Goal: Task Accomplishment & Management: Manage account settings

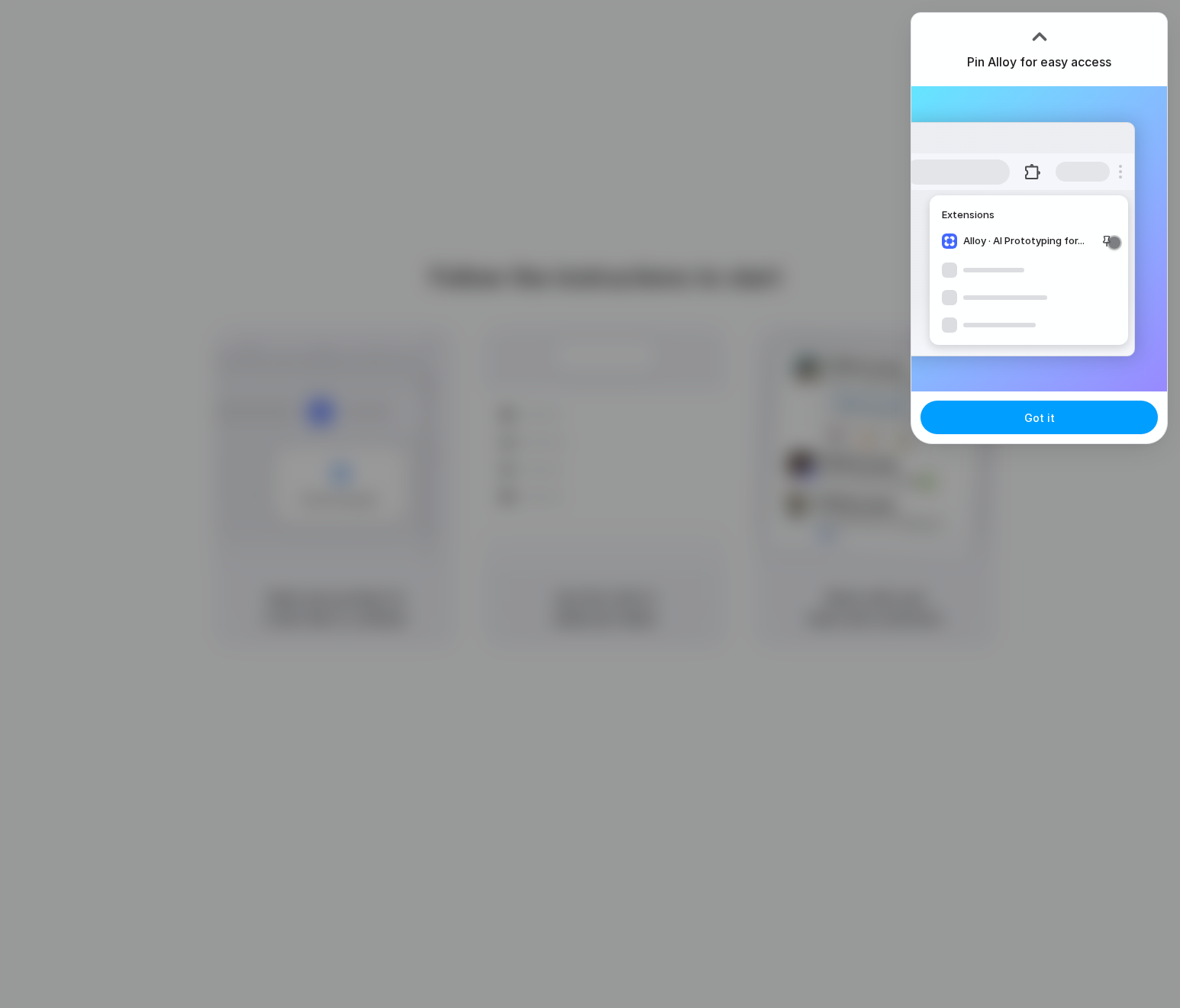
click at [1002, 420] on button "Got it" at bounding box center [1039, 418] width 237 height 33
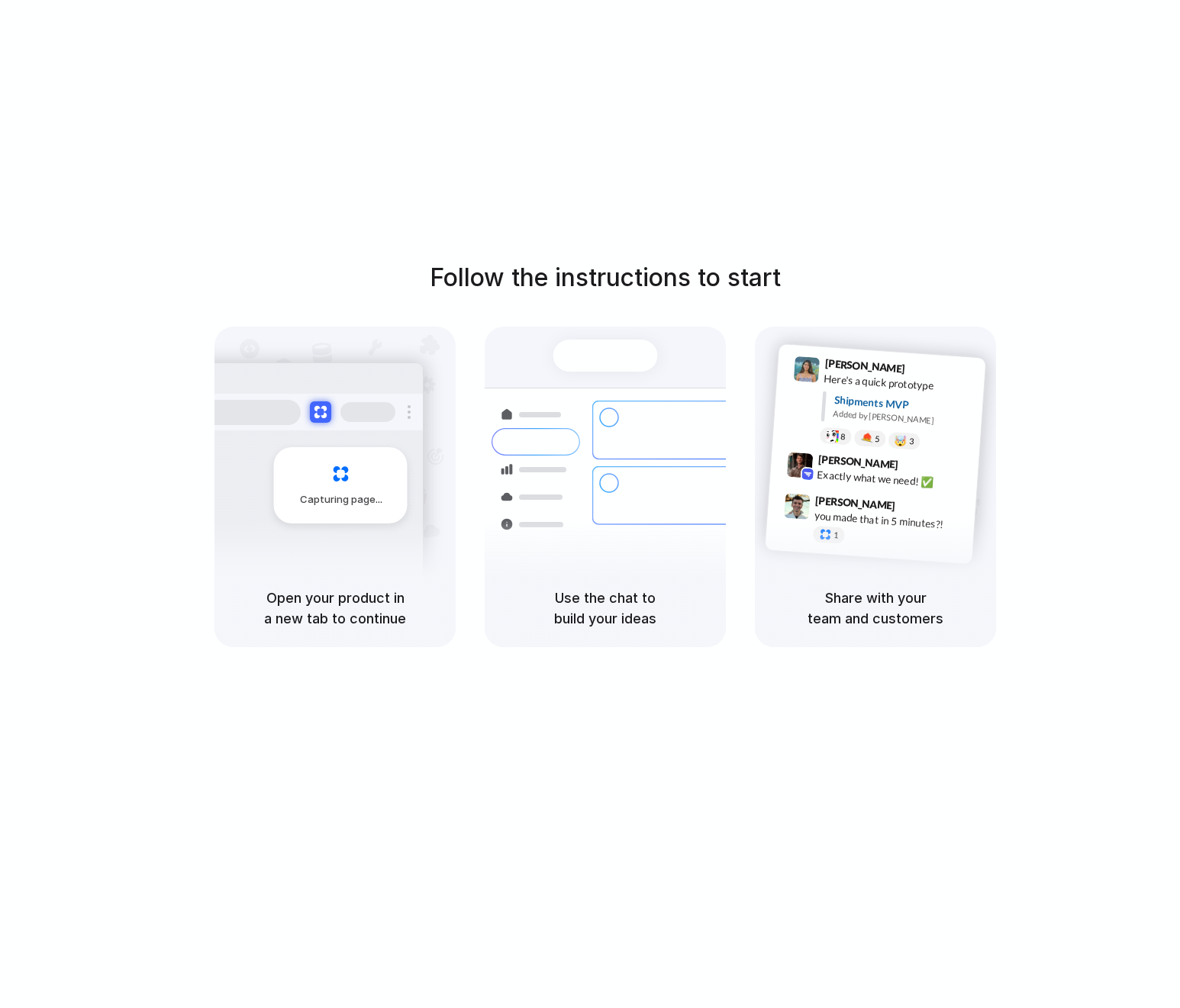
click at [590, 504] on div at bounding box center [590, 504] width 0 height 0
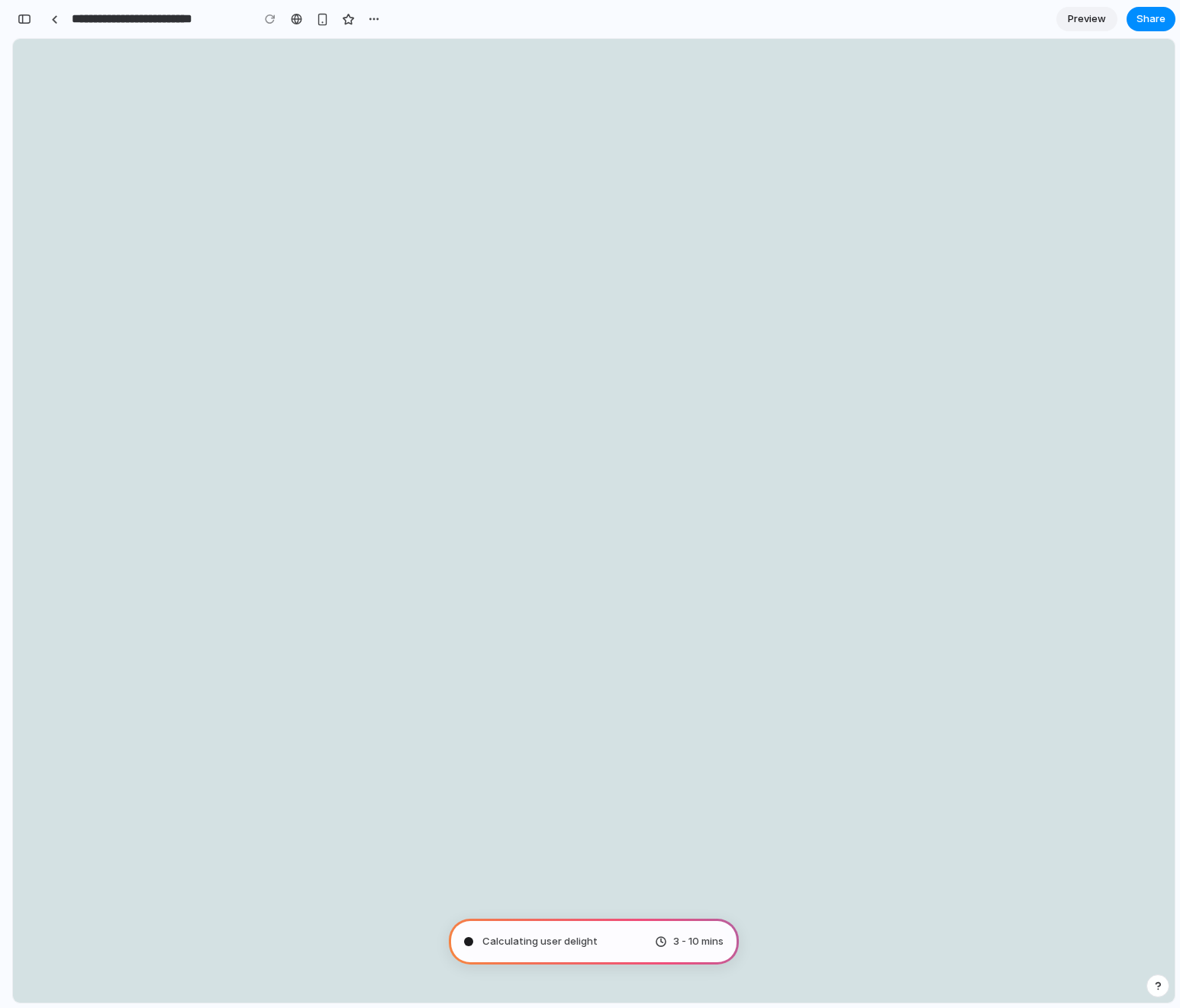
click at [1089, 25] on span "Preview" at bounding box center [1087, 18] width 38 height 15
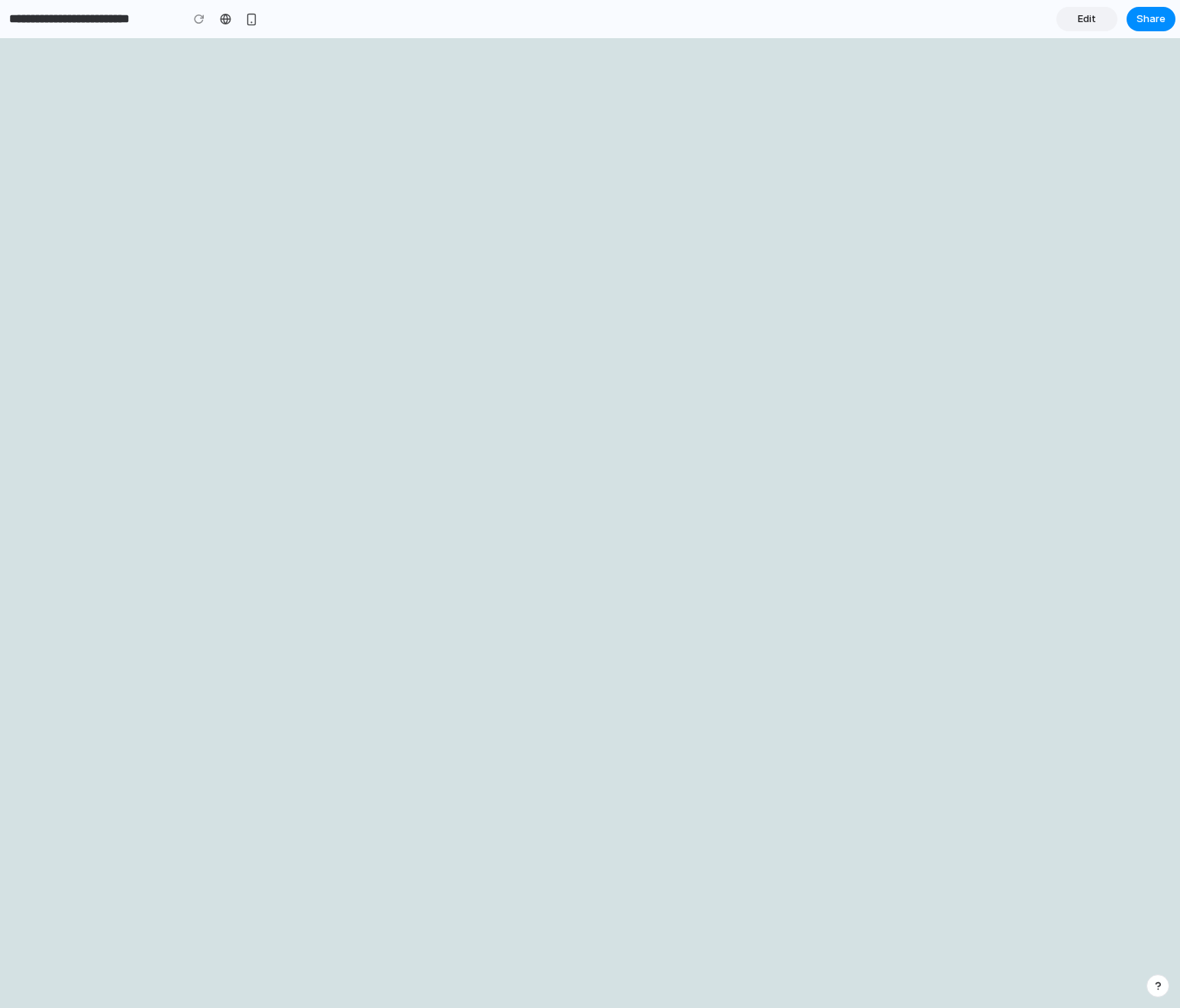
click at [1089, 25] on span "Edit" at bounding box center [1086, 18] width 18 height 15
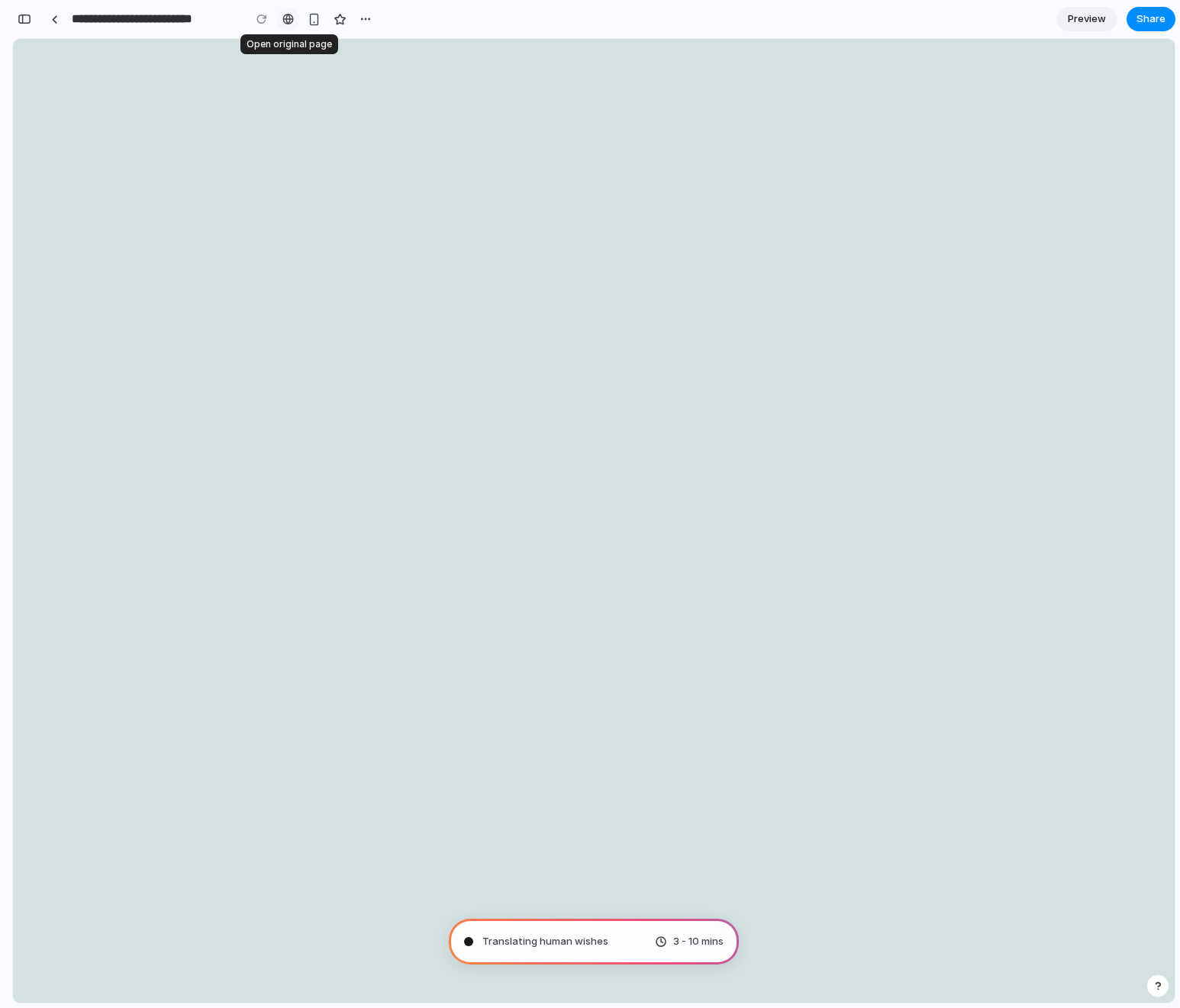
click at [290, 19] on div at bounding box center [288, 18] width 11 height 12
click at [359, 21] on div "button" at bounding box center [365, 18] width 12 height 12
click at [300, 194] on div "Duplicate Delete" at bounding box center [590, 504] width 1180 height 1008
type input "**********"
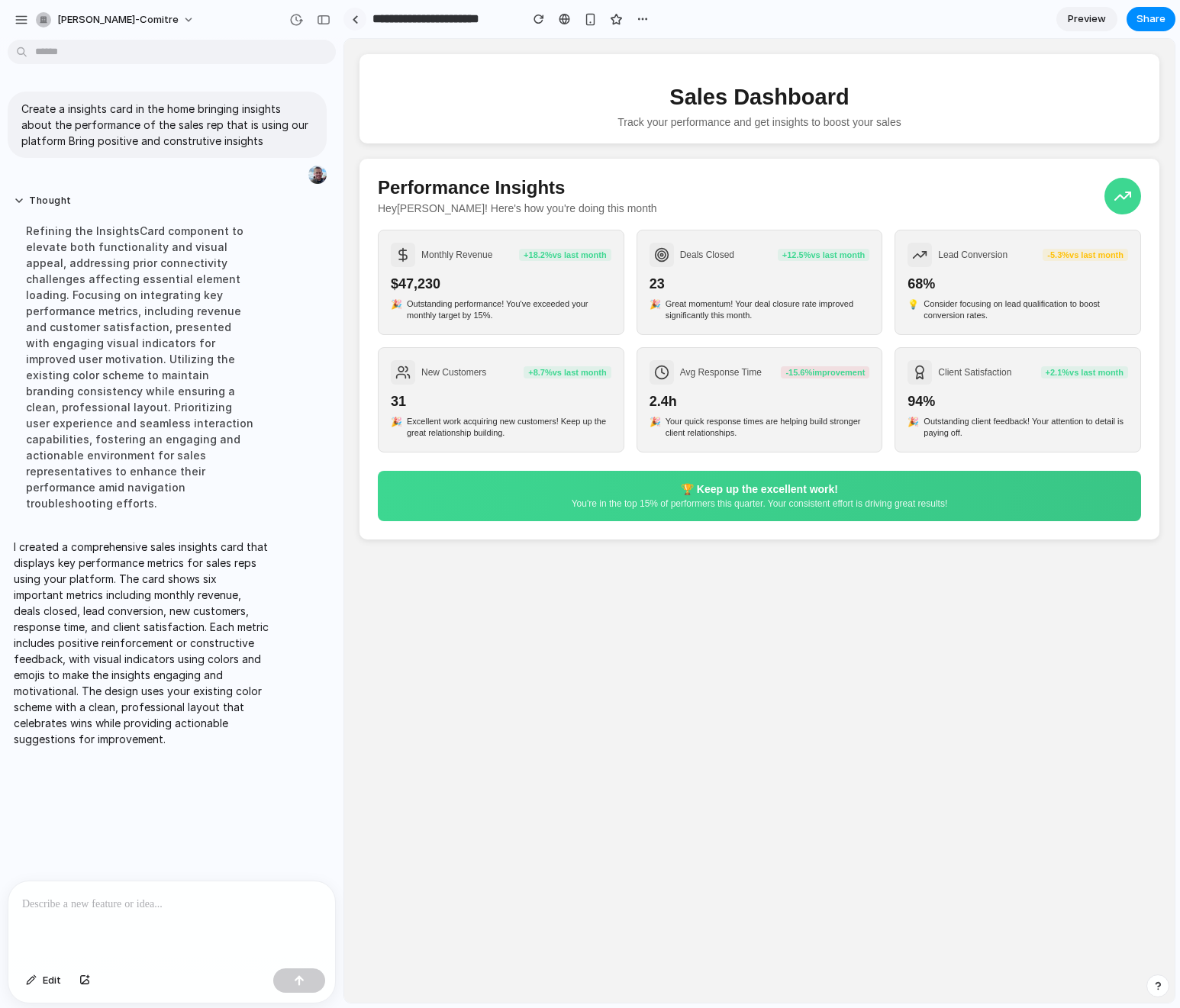
click at [359, 22] on link at bounding box center [355, 19] width 23 height 23
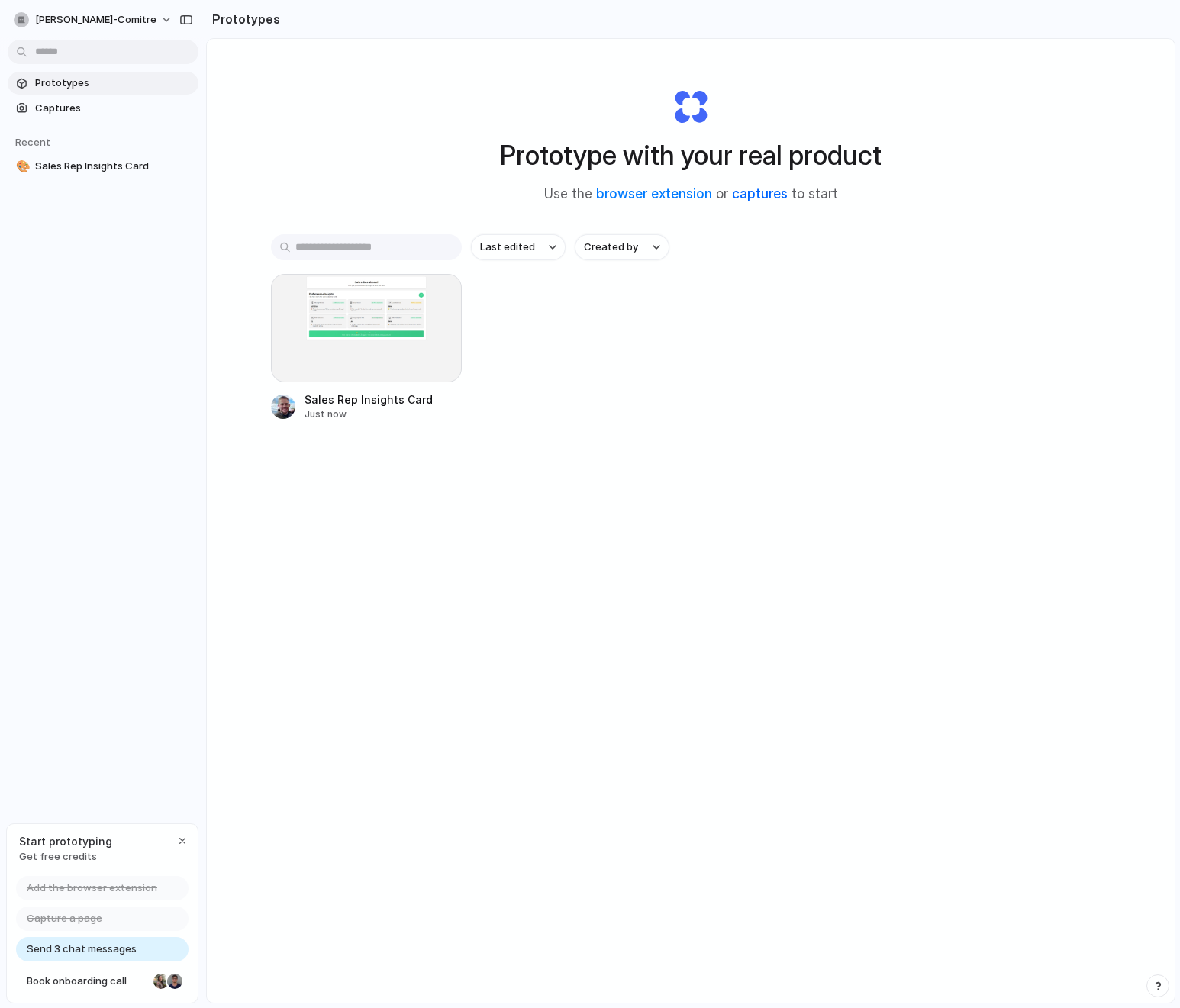
click at [738, 195] on link "captures" at bounding box center [759, 194] width 56 height 15
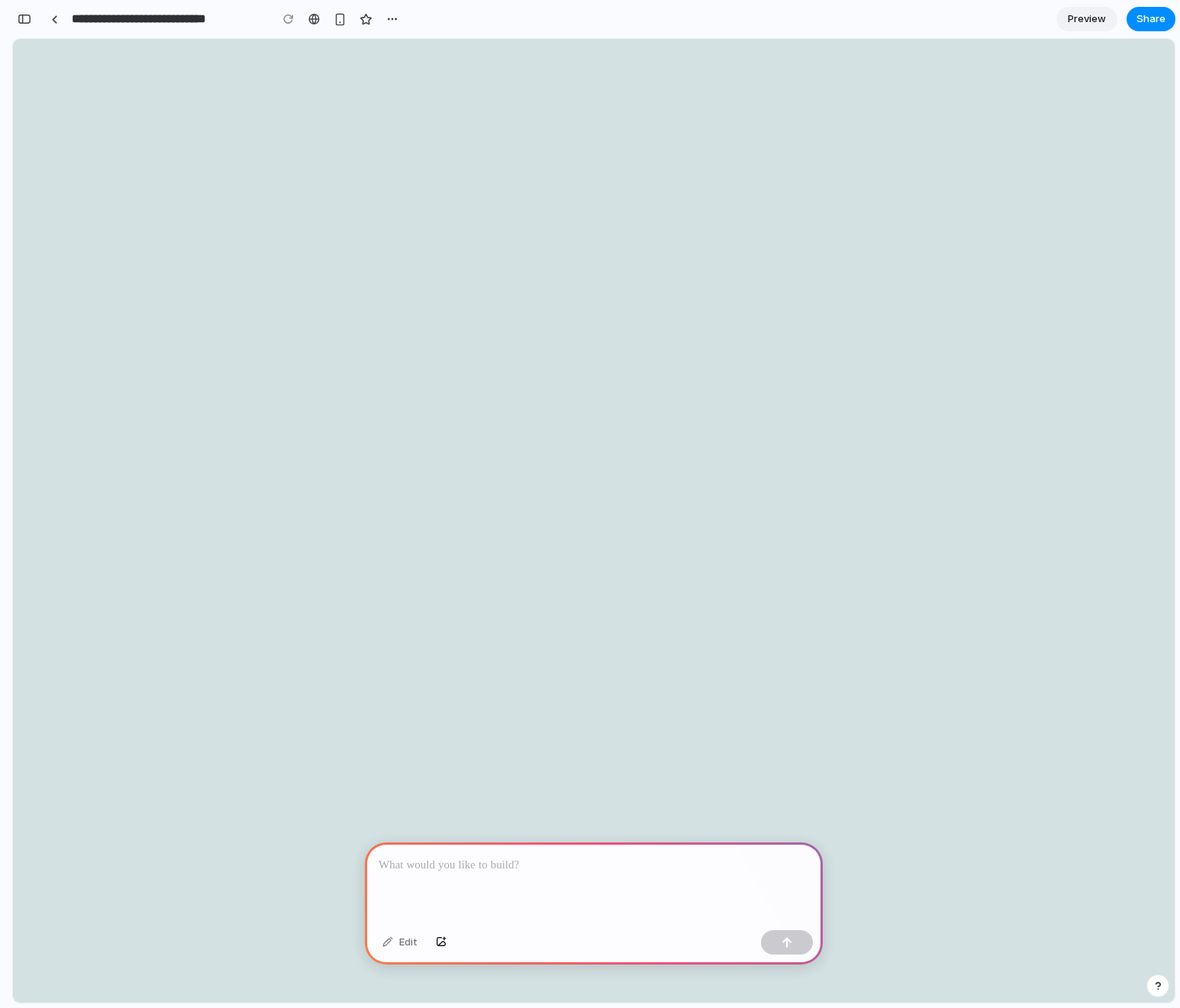
click at [608, 261] on flutter-view at bounding box center [602, 543] width 1180 height 1008
click at [399, 22] on button "button" at bounding box center [392, 19] width 23 height 23
click at [300, 266] on div "Duplicate Delete" at bounding box center [590, 504] width 1180 height 1008
click at [409, 943] on div "Edit" at bounding box center [399, 942] width 50 height 25
click at [14, 6] on div "**********" at bounding box center [207, 19] width 391 height 33
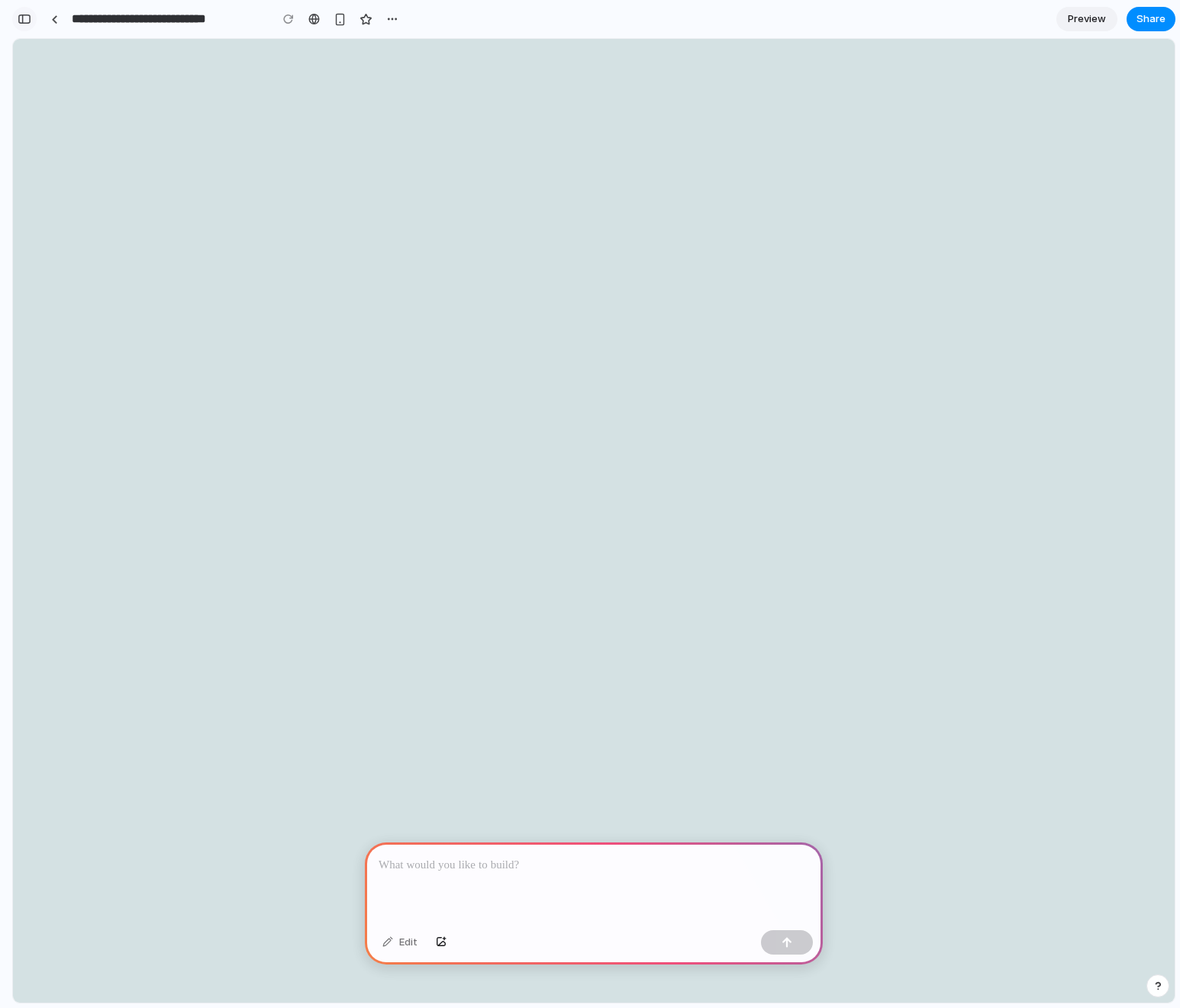
click at [23, 9] on button "button" at bounding box center [24, 19] width 25 height 25
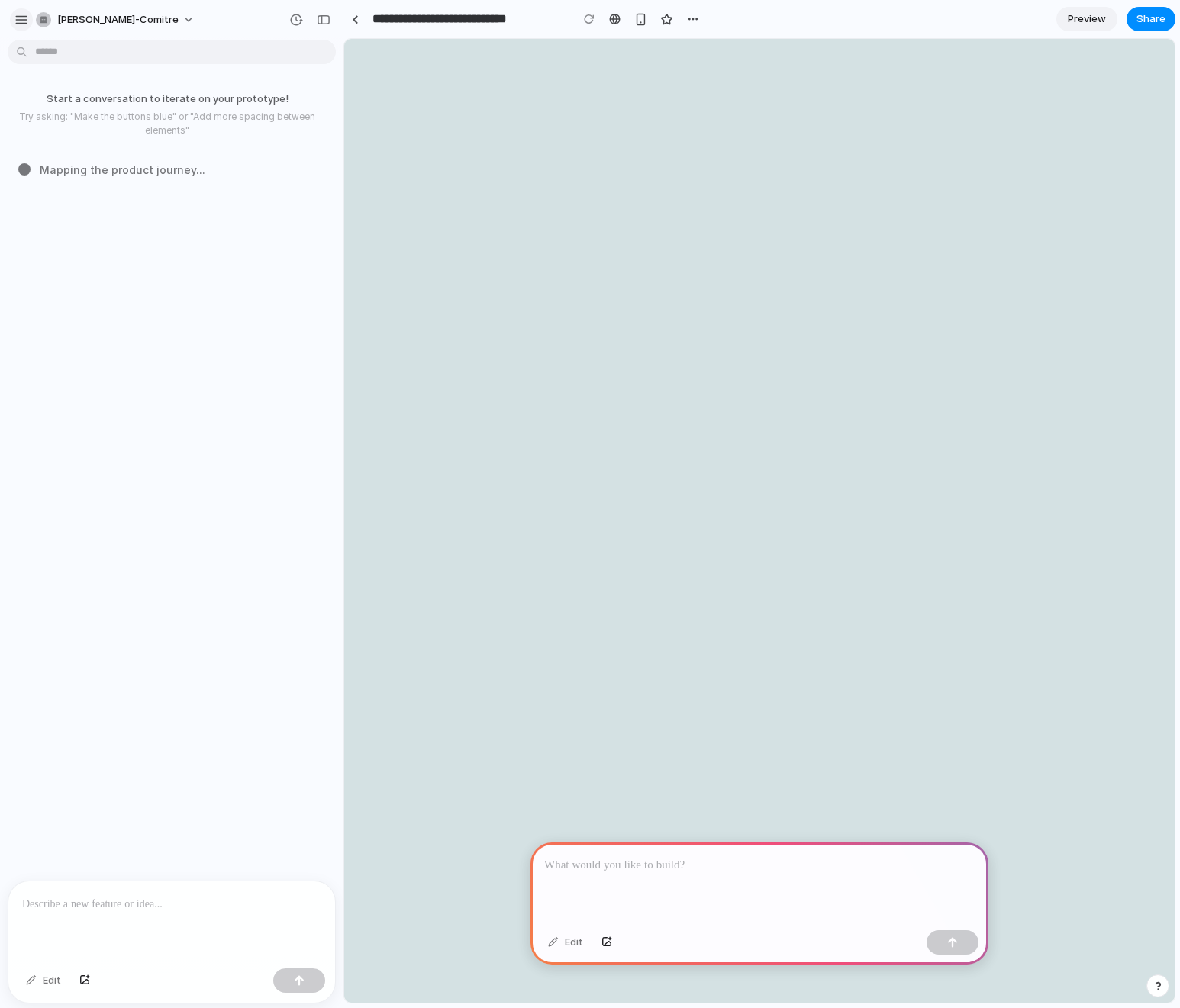
click at [25, 21] on div "button" at bounding box center [21, 19] width 14 height 14
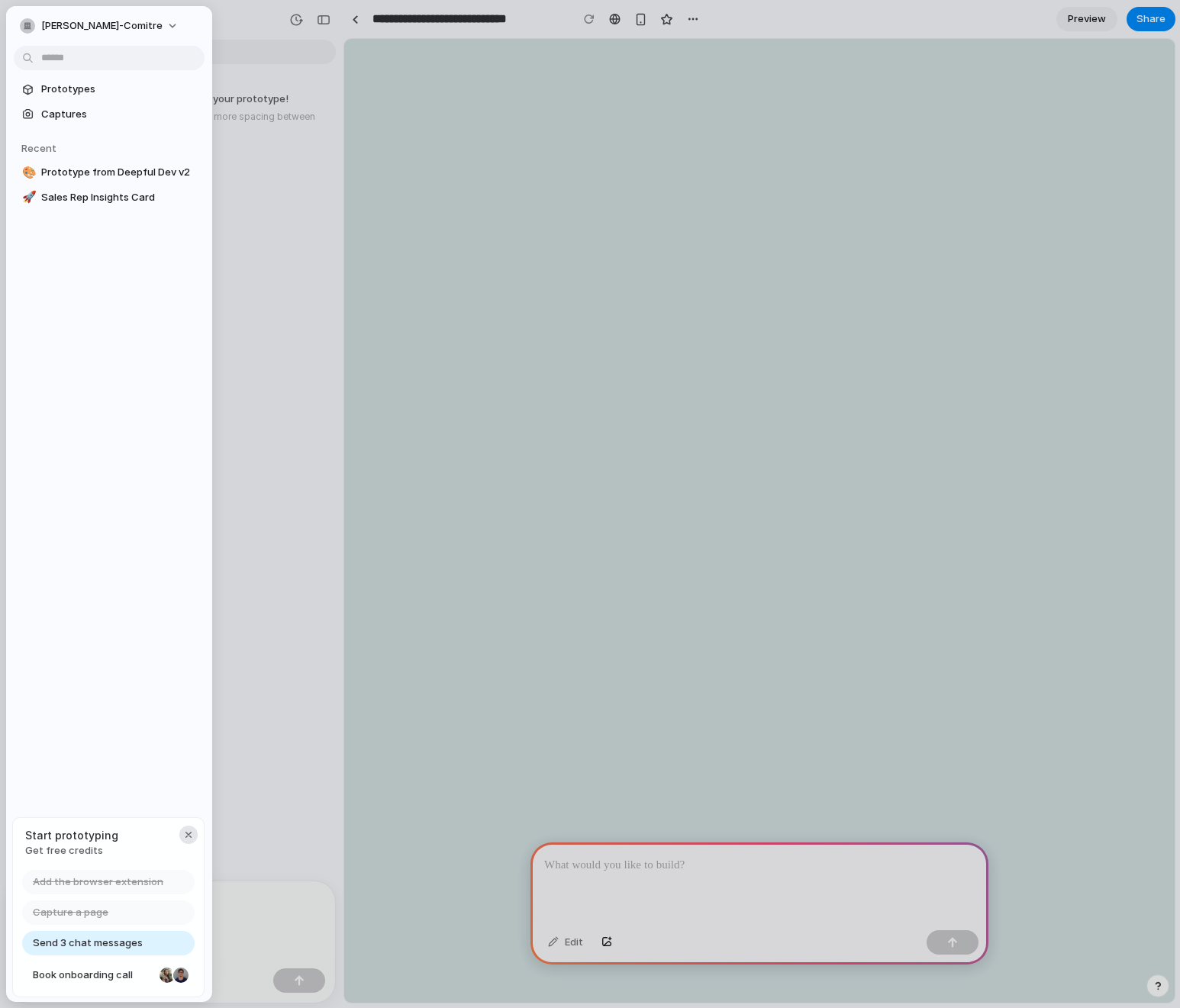
click at [186, 831] on div "button" at bounding box center [188, 834] width 12 height 12
click at [53, 28] on span "[PERSON_NAME]-comitre" at bounding box center [102, 25] width 121 height 15
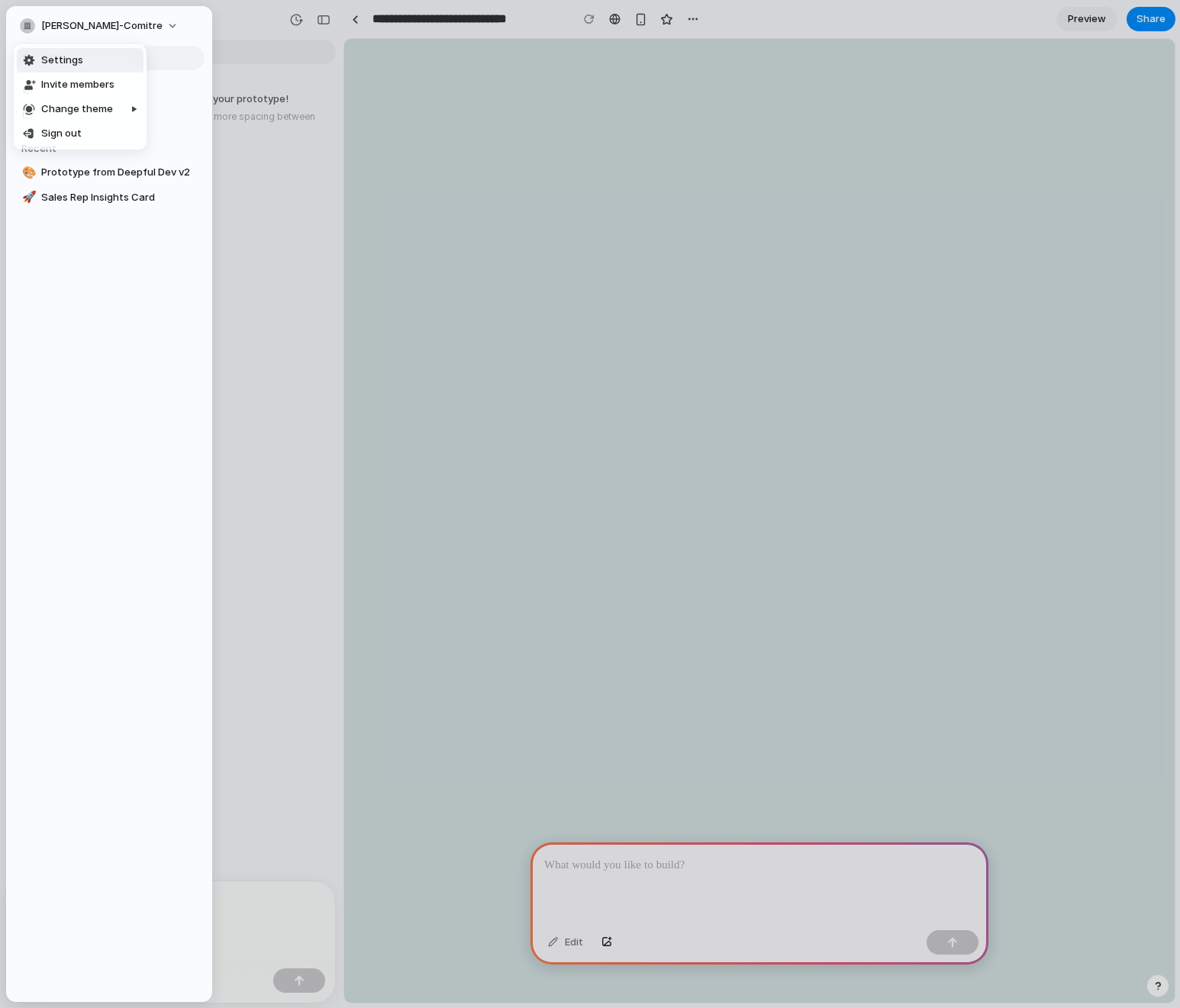
click at [78, 56] on span "Settings" at bounding box center [62, 60] width 42 height 15
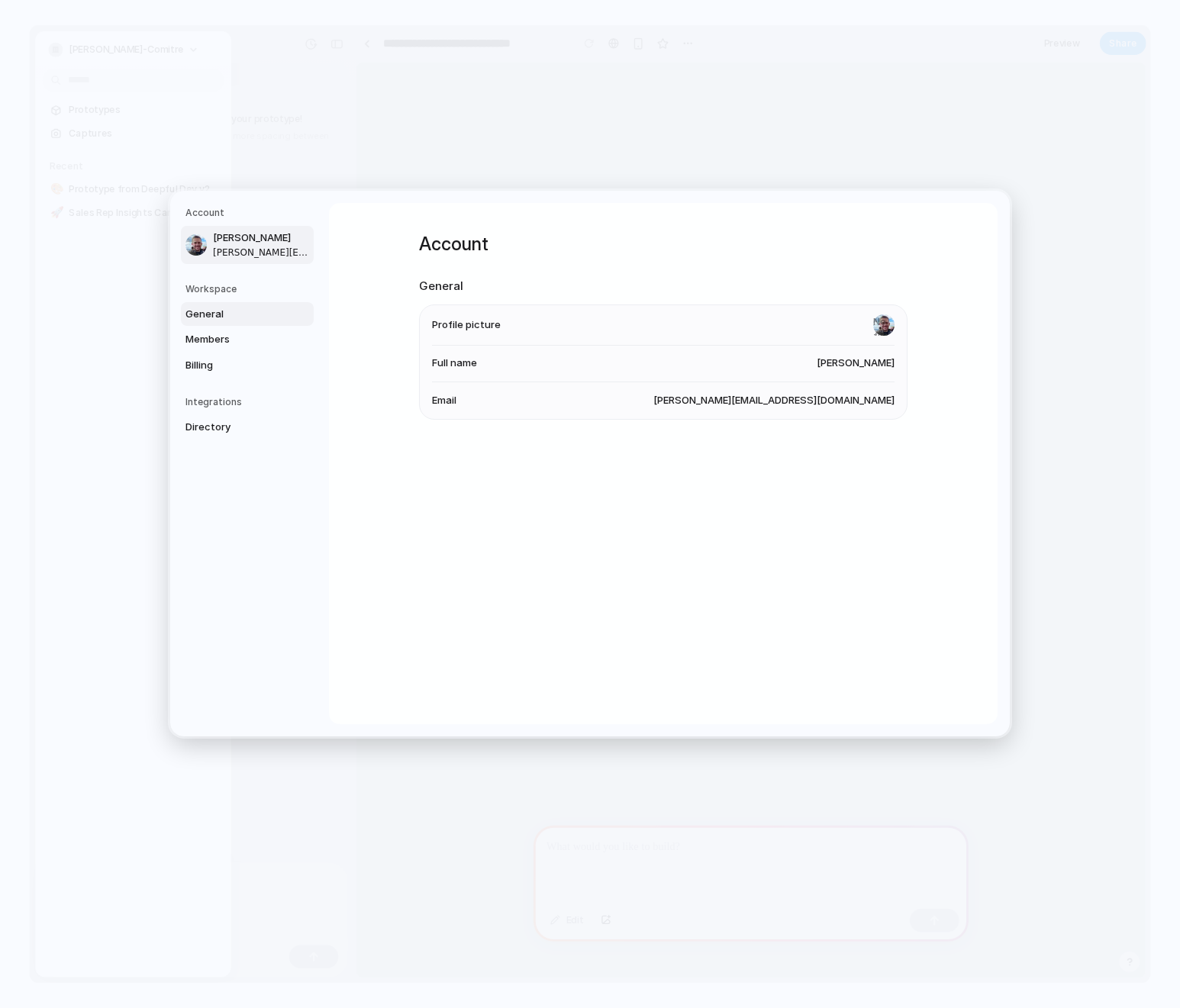
click at [222, 310] on span "General" at bounding box center [234, 314] width 98 height 15
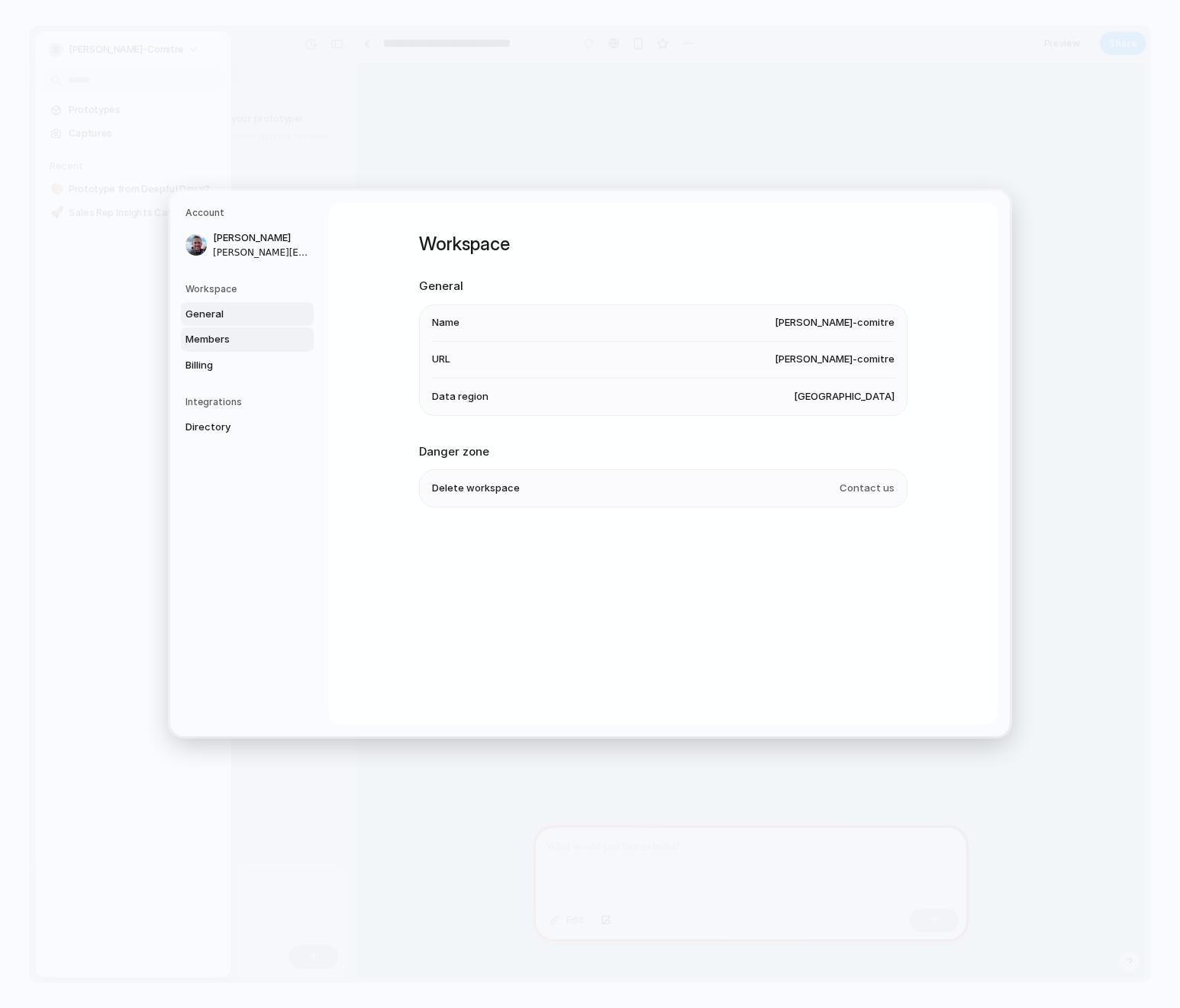
click at [233, 340] on span "Members" at bounding box center [234, 339] width 98 height 15
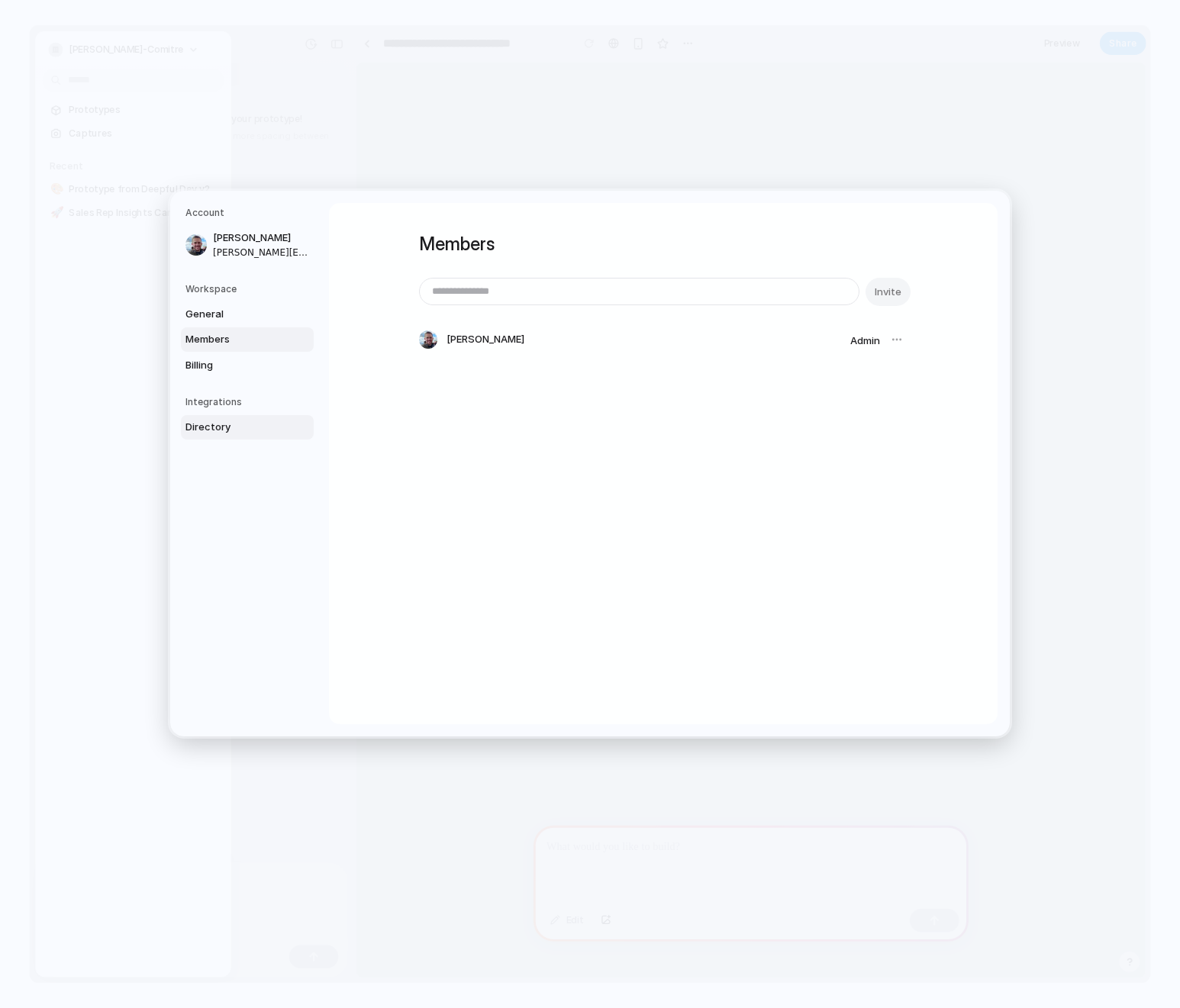
click at [232, 433] on span "Directory" at bounding box center [234, 427] width 98 height 15
